Goal: Task Accomplishment & Management: Use online tool/utility

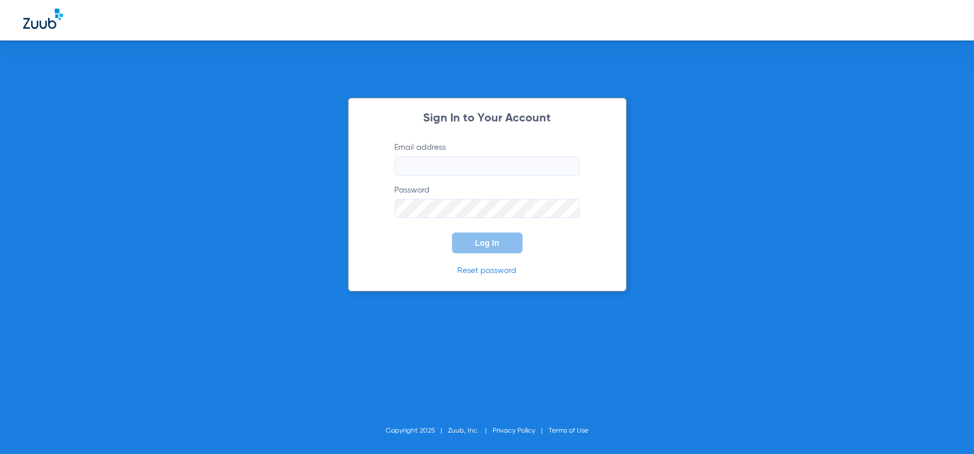
click at [429, 164] on input "Email address" at bounding box center [487, 166] width 185 height 20
type input "[EMAIL_ADDRESS][DOMAIN_NAME]"
click at [452, 232] on button "Log In" at bounding box center [487, 242] width 71 height 21
